Goal: Check status: Check status

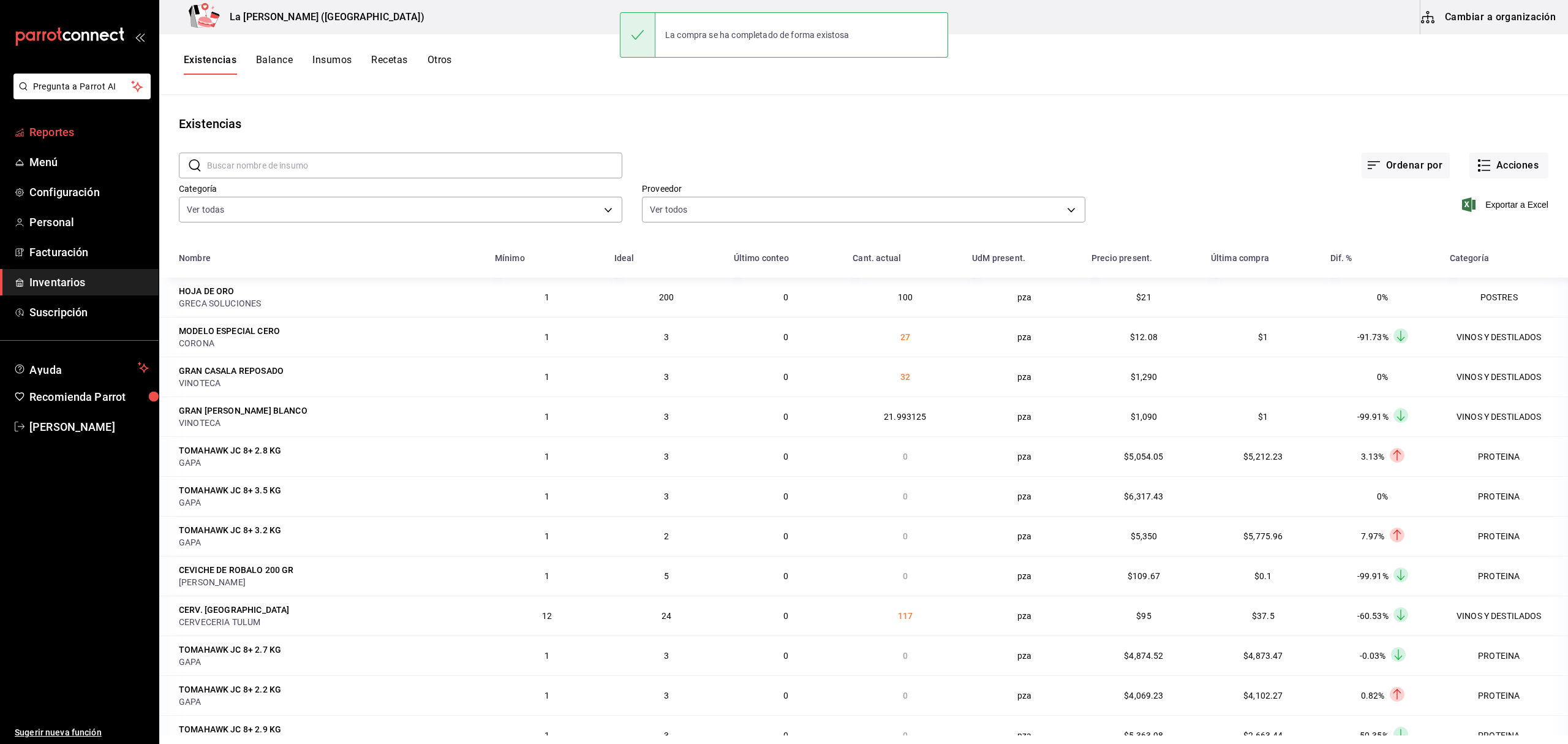
click at [86, 137] on span "Reportes" at bounding box center [89, 132] width 120 height 17
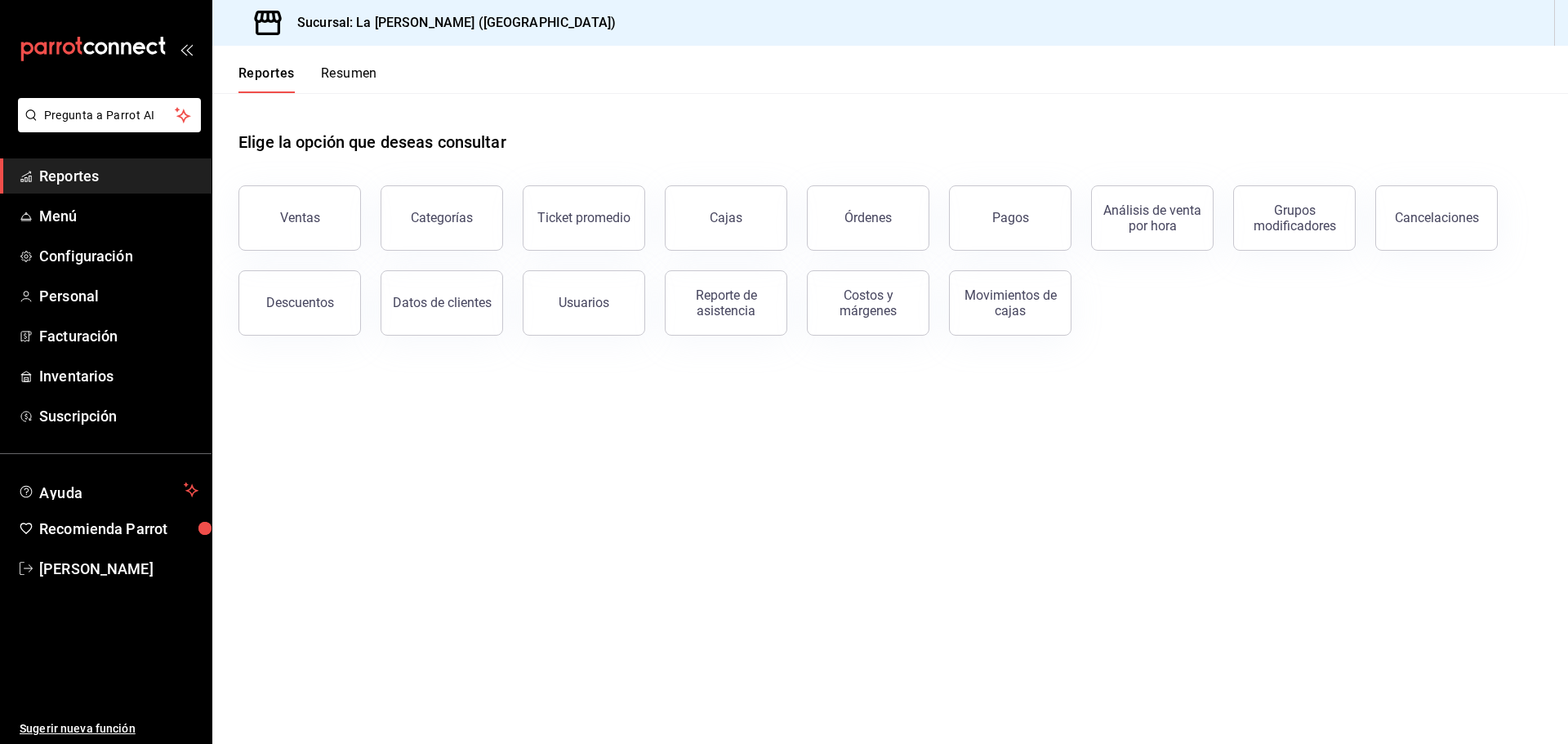
drag, startPoint x: 321, startPoint y: 231, endPoint x: 369, endPoint y: 224, distance: 48.5
click at [321, 230] on button "Ventas" at bounding box center [299, 218] width 123 height 66
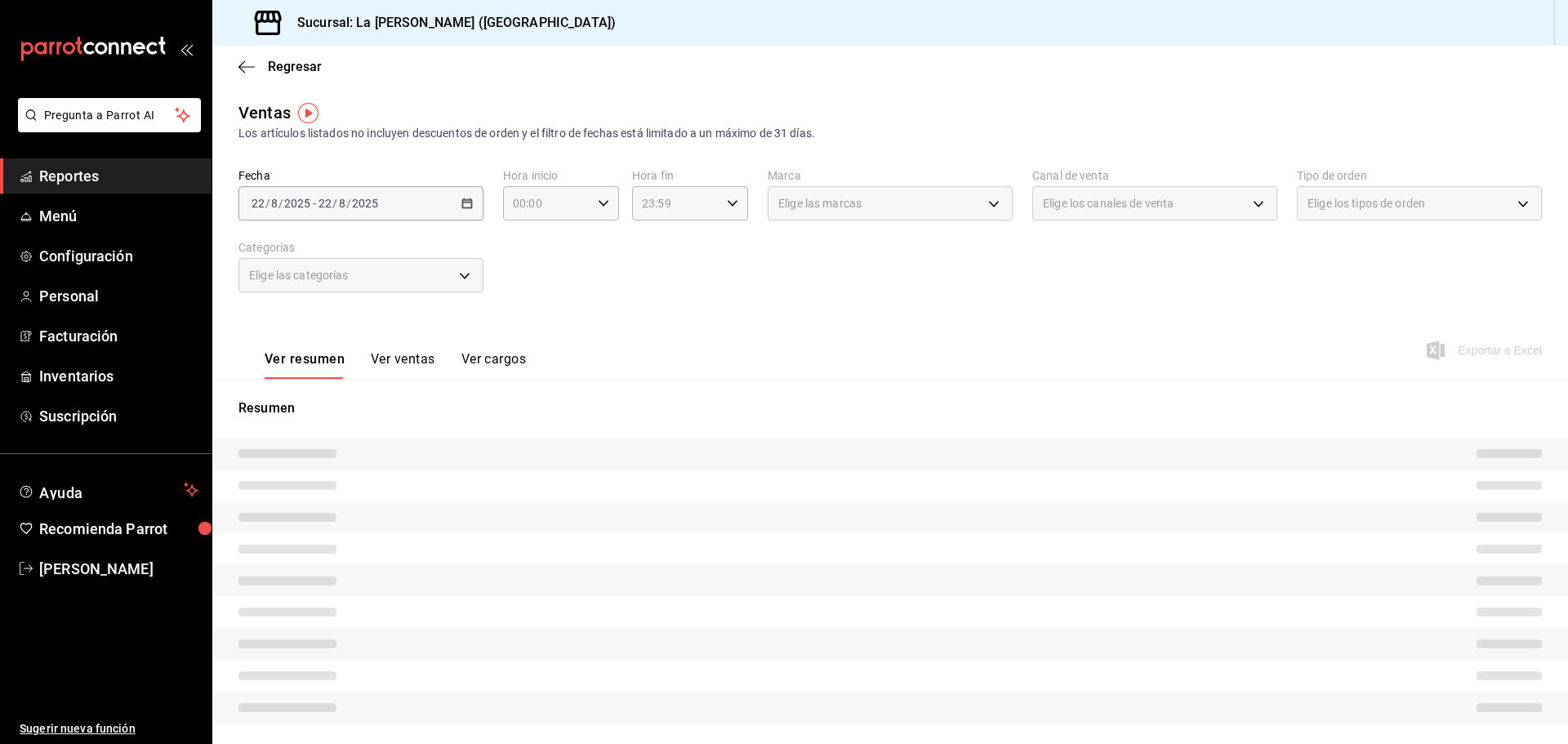
click at [406, 204] on div "[DATE] [DATE] - [DATE] [DATE]" at bounding box center [361, 204] width 245 height 35
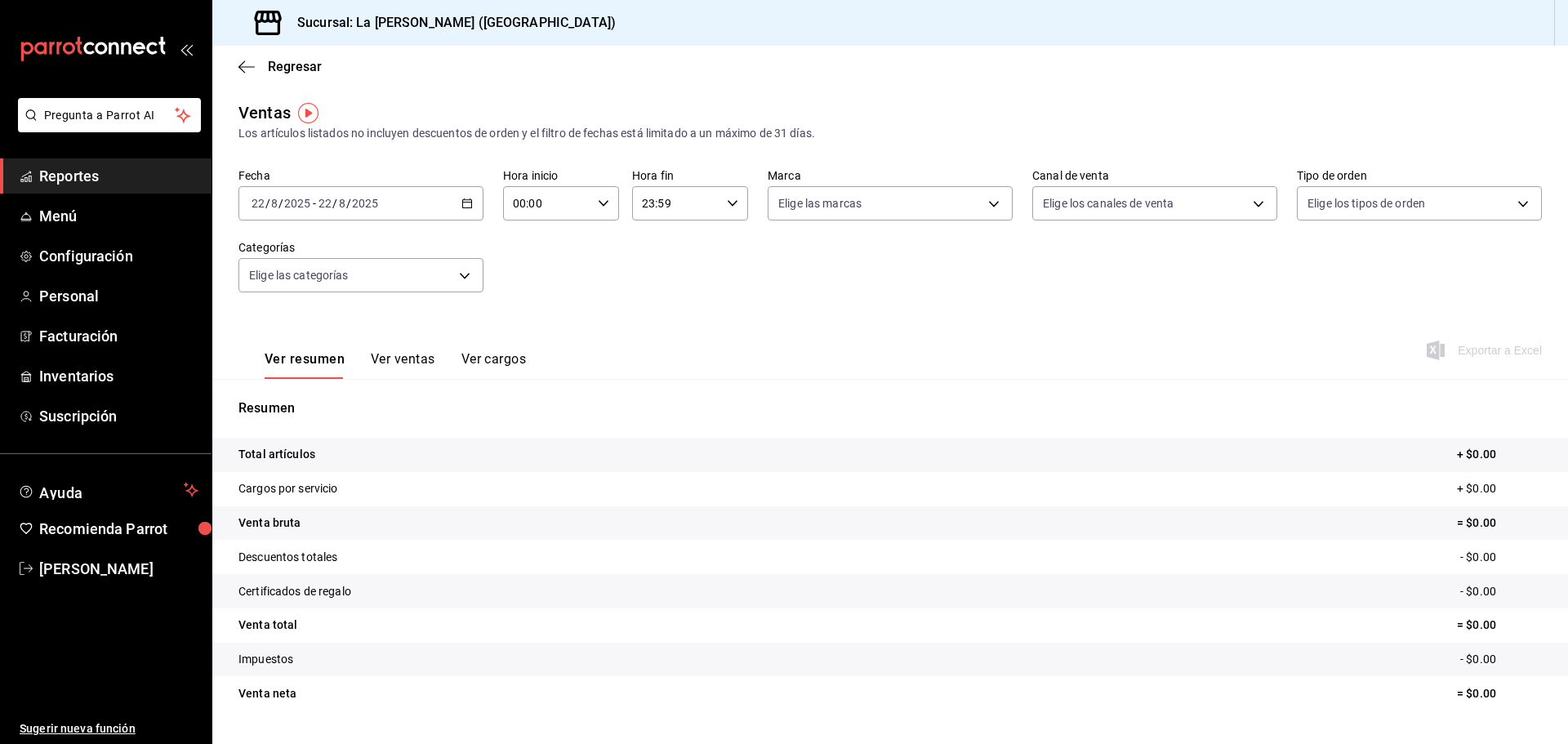
click at [457, 221] on div "Fecha [DATE] [DATE] - [DATE] [DATE] Hora inicio 00:00 Hora inicio Hora fin 23:5…" at bounding box center [890, 240] width 1304 height 144
click at [461, 212] on div "[DATE] [DATE] - [DATE] [DATE]" at bounding box center [361, 204] width 245 height 35
click at [331, 401] on span "Rango de fechas" at bounding box center [315, 400] width 127 height 17
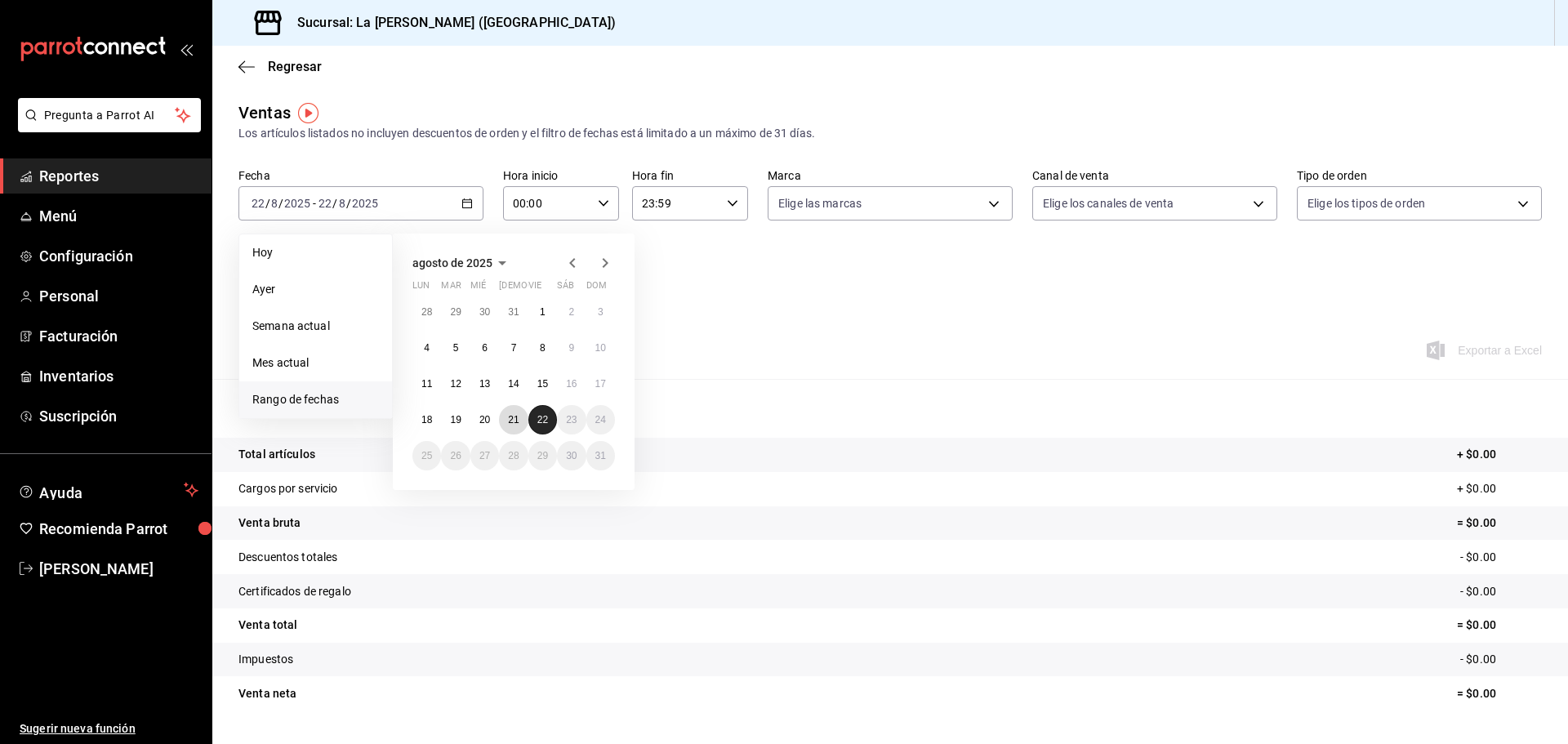
drag, startPoint x: 517, startPoint y: 414, endPoint x: 544, endPoint y: 417, distance: 27.2
click at [519, 416] on abbr "21" at bounding box center [513, 419] width 10 height 11
drag, startPoint x: 551, startPoint y: 417, endPoint x: 614, endPoint y: 321, distance: 114.8
click at [552, 417] on button "22" at bounding box center [542, 419] width 28 height 29
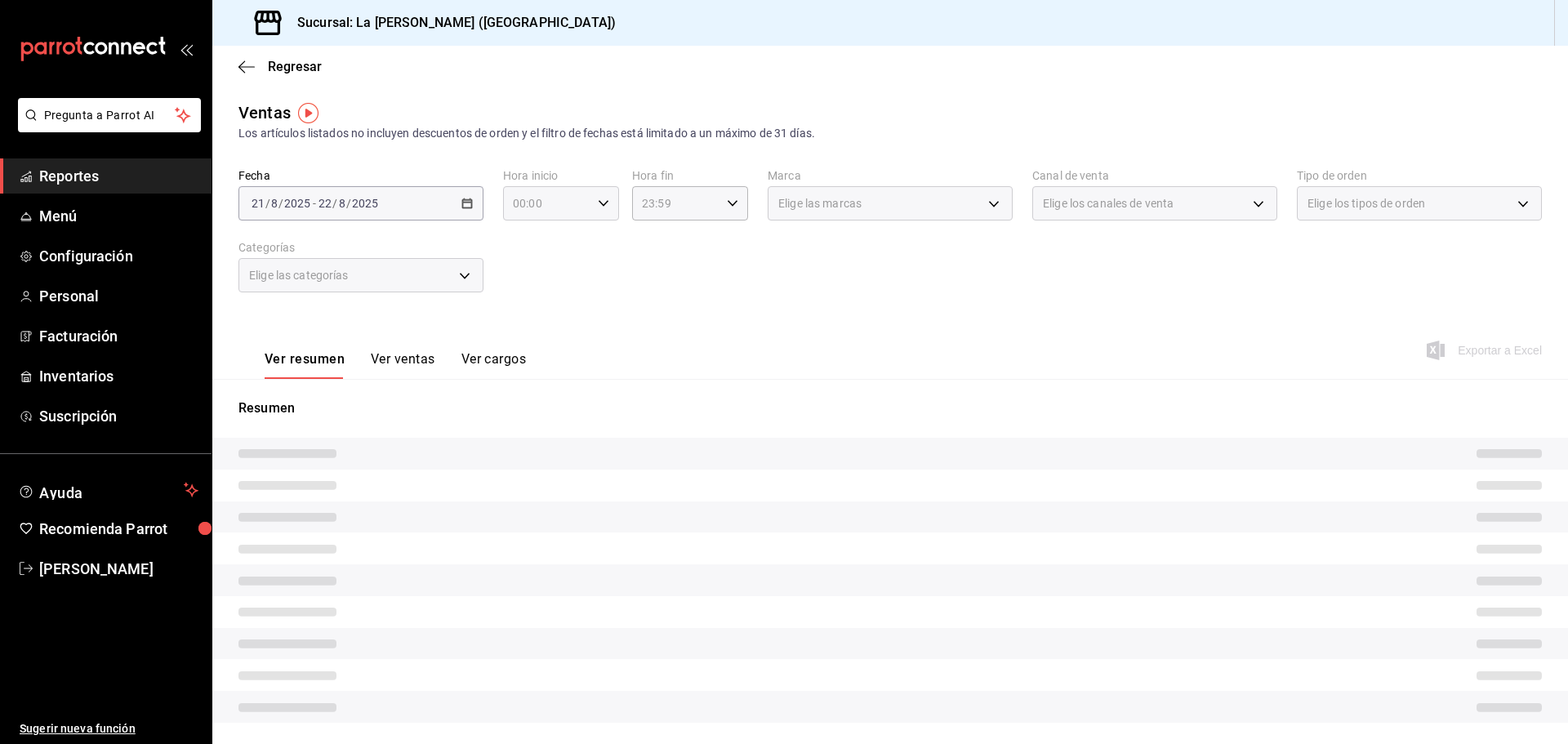
click at [582, 216] on input "00:00" at bounding box center [547, 204] width 88 height 33
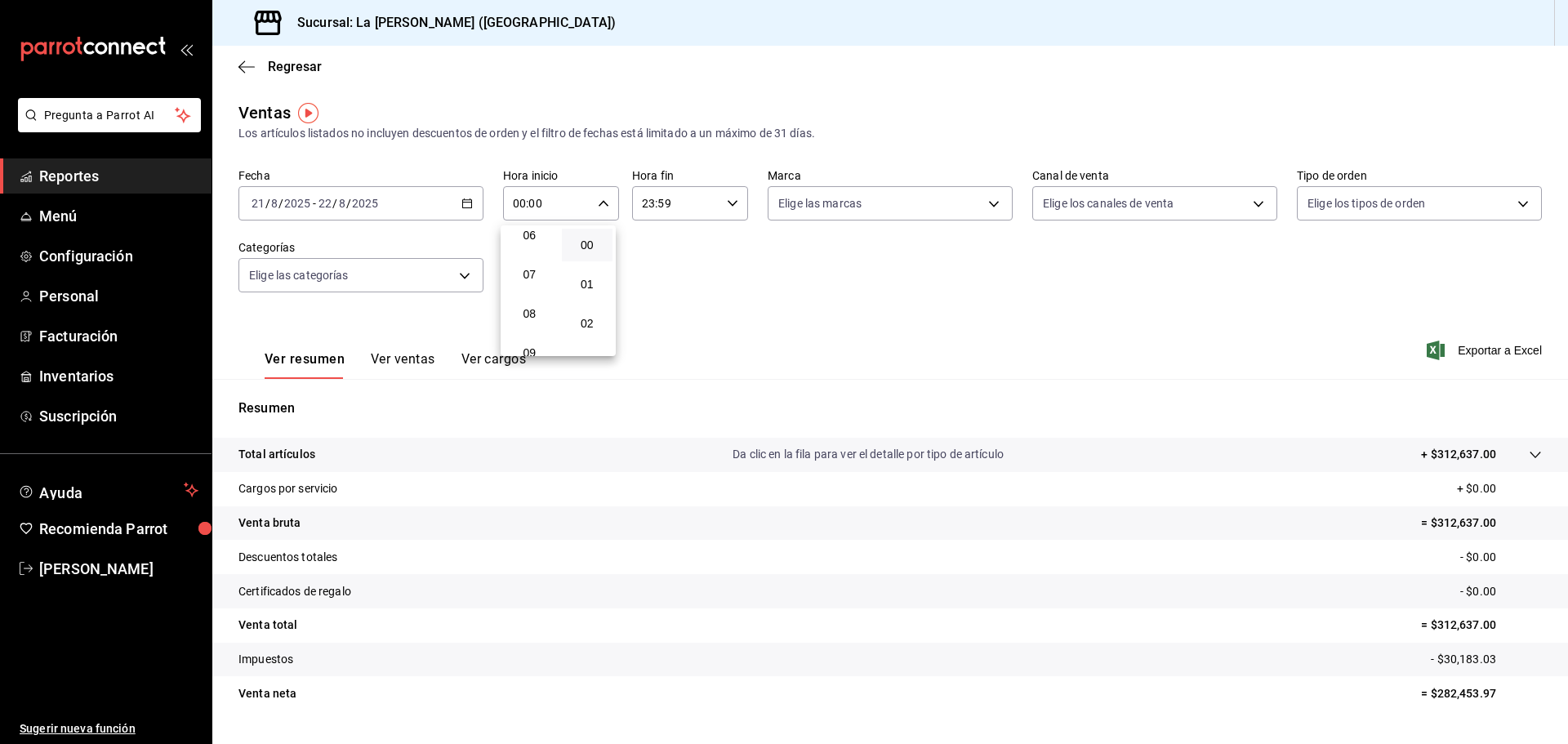
scroll to position [327, 0]
click at [539, 309] on span "10" at bounding box center [529, 310] width 32 height 13
type input "10:00"
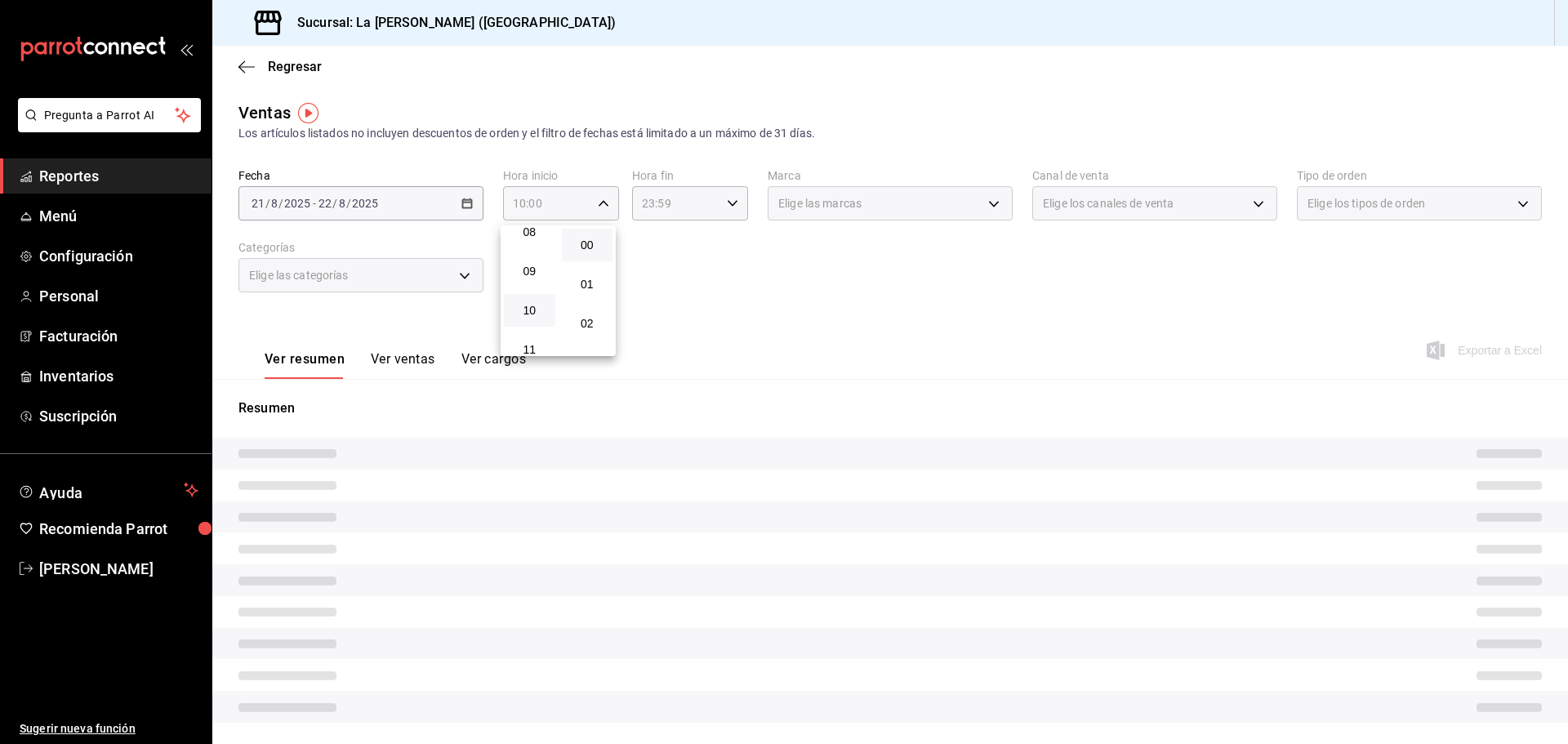
click at [677, 206] on div at bounding box center [784, 372] width 1568 height 744
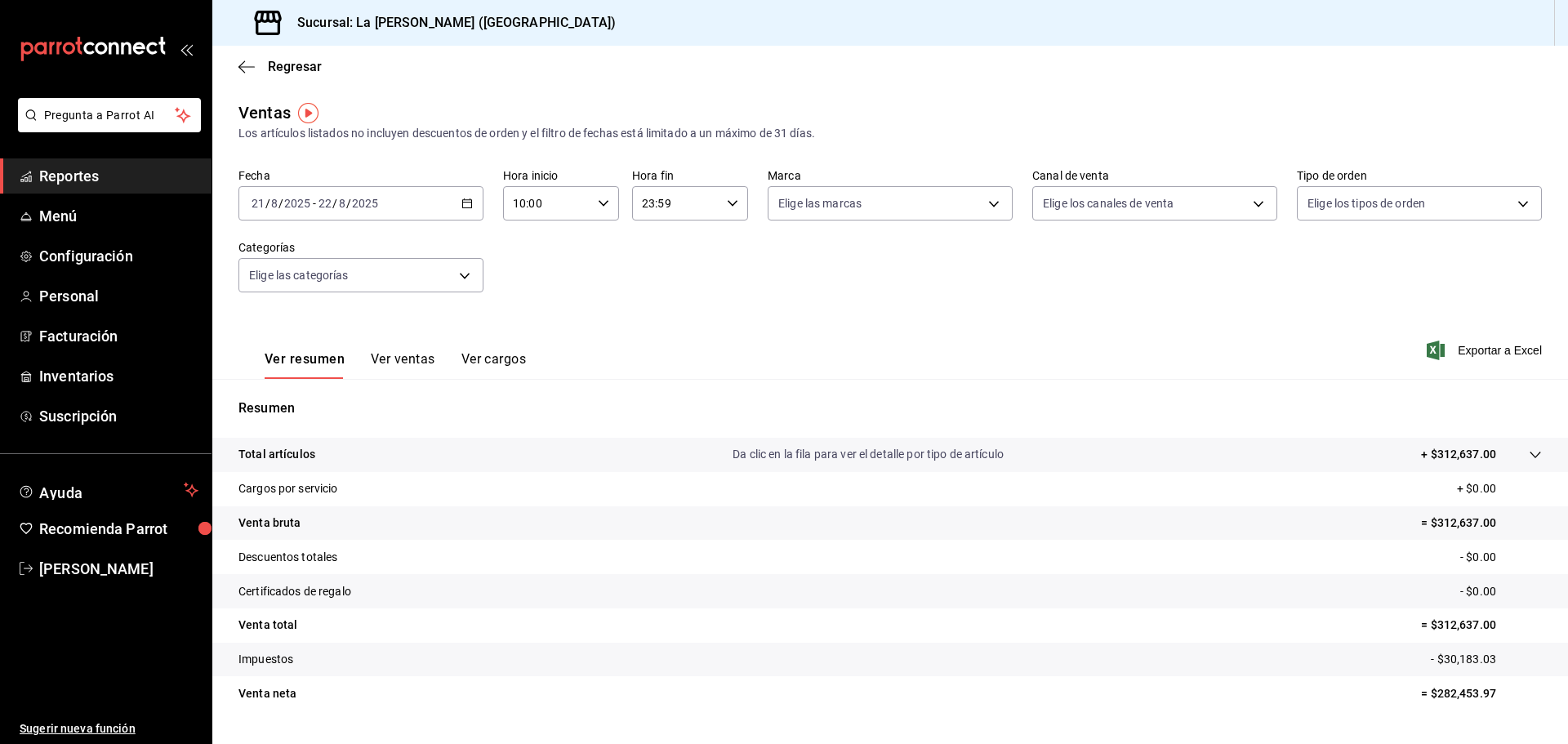
click at [677, 206] on input "23:59" at bounding box center [677, 204] width 88 height 33
click at [663, 243] on span "04" at bounding box center [657, 244] width 32 height 13
type input "04:59"
click at [611, 263] on div at bounding box center [784, 372] width 1568 height 744
